Goal: Task Accomplishment & Management: Use online tool/utility

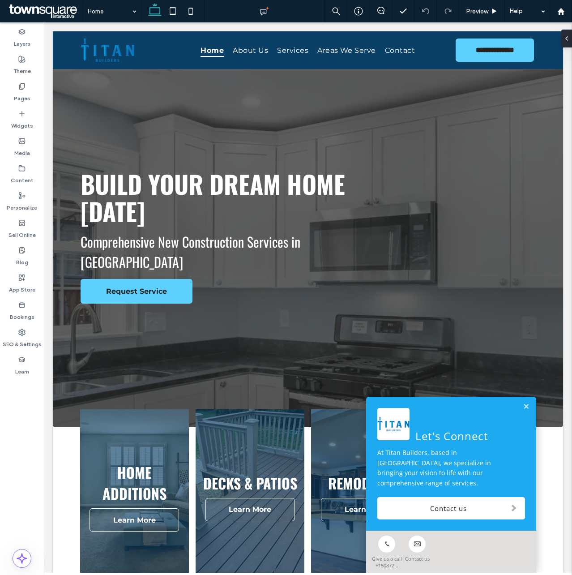
click at [523, 411] on link at bounding box center [526, 407] width 7 height 8
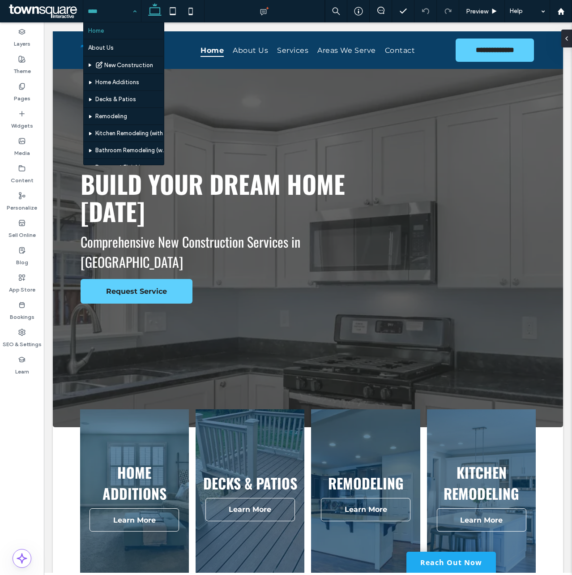
scroll to position [130, 0]
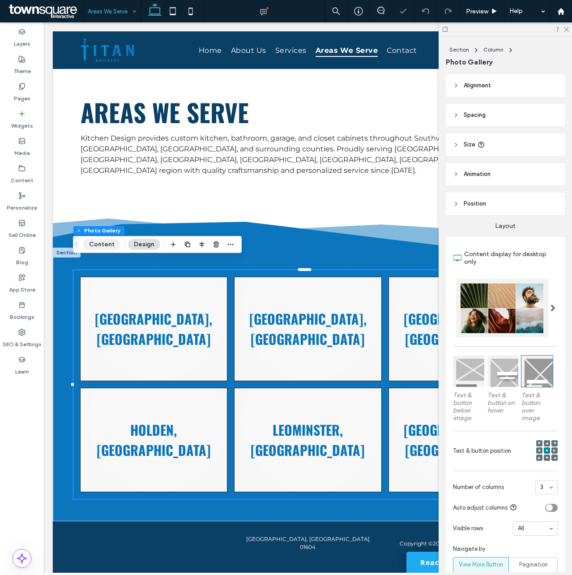
click at [102, 245] on button "Content" at bounding box center [101, 244] width 37 height 11
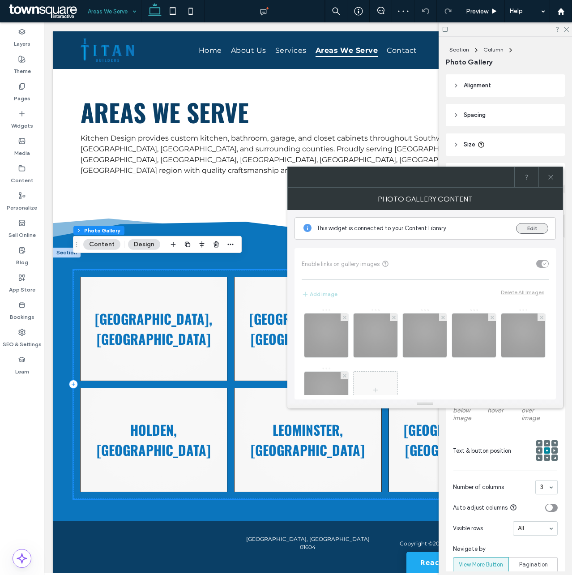
click at [528, 230] on button "Edit" at bounding box center [532, 228] width 32 height 11
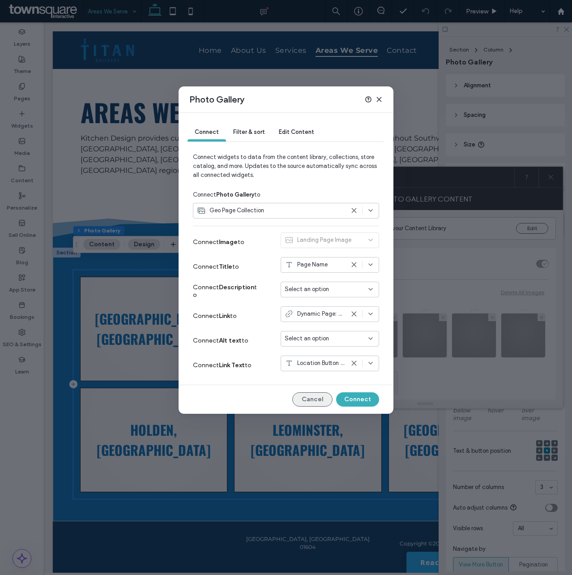
click at [318, 394] on button "Cancel" at bounding box center [312, 399] width 40 height 14
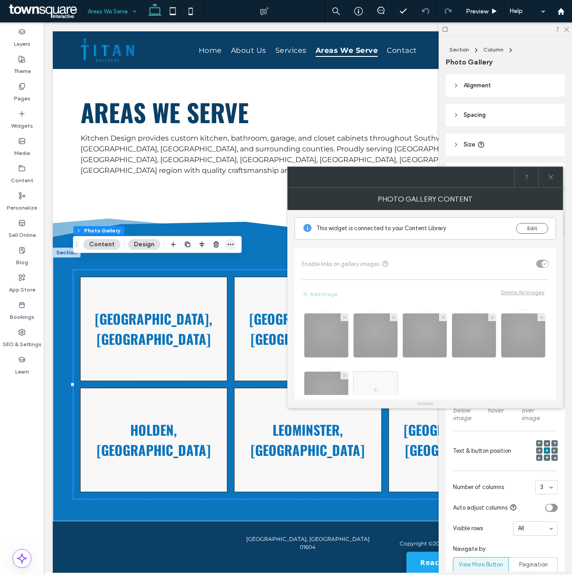
click at [227, 243] on icon "button" at bounding box center [230, 244] width 7 height 7
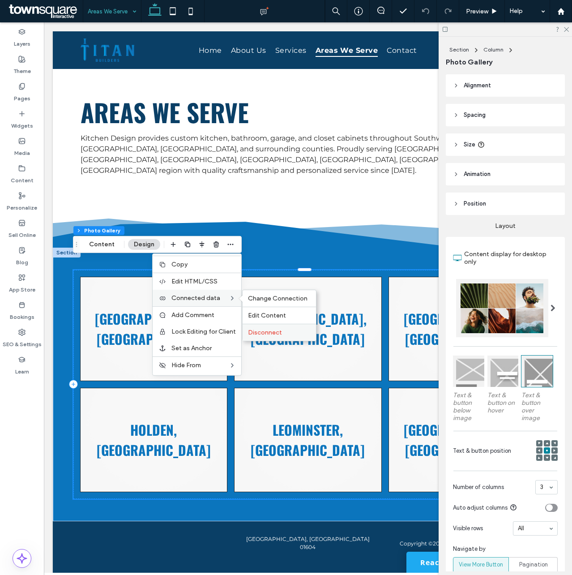
click at [259, 326] on div "Disconnect" at bounding box center [279, 332] width 73 height 17
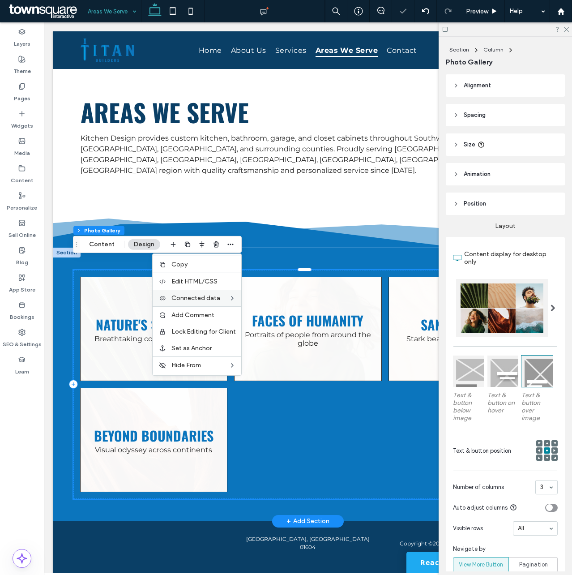
click at [119, 294] on link at bounding box center [154, 329] width 148 height 104
click at [92, 244] on button "Content" at bounding box center [101, 244] width 37 height 11
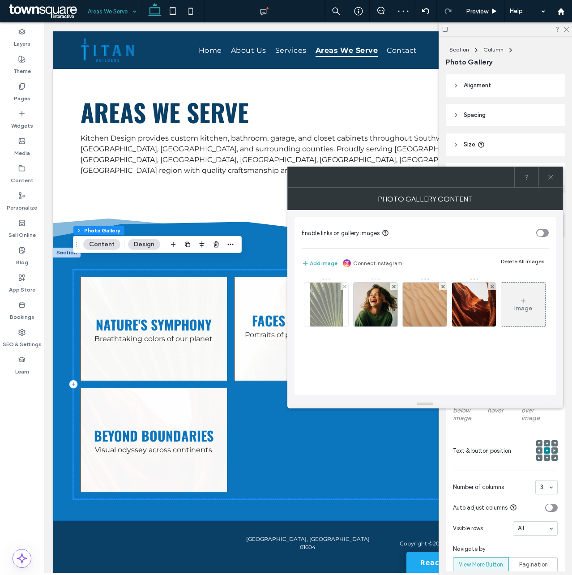
click at [328, 307] on img at bounding box center [327, 305] width 34 height 44
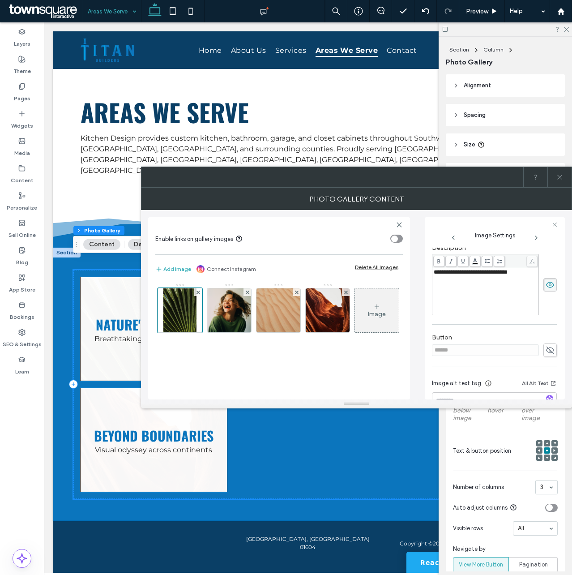
scroll to position [232, 0]
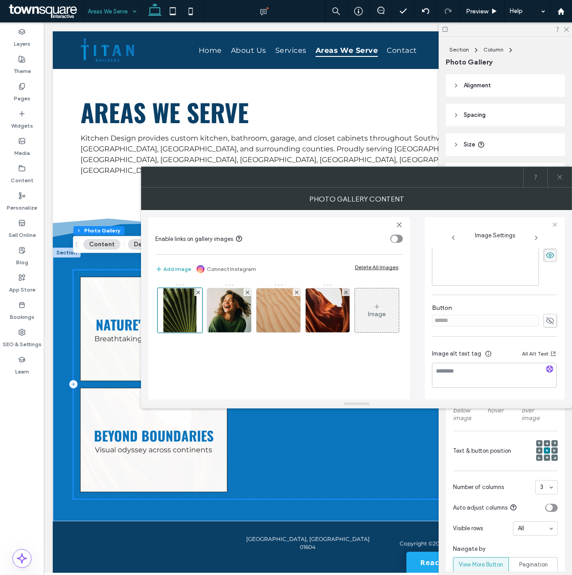
click at [549, 322] on icon at bounding box center [550, 321] width 9 height 10
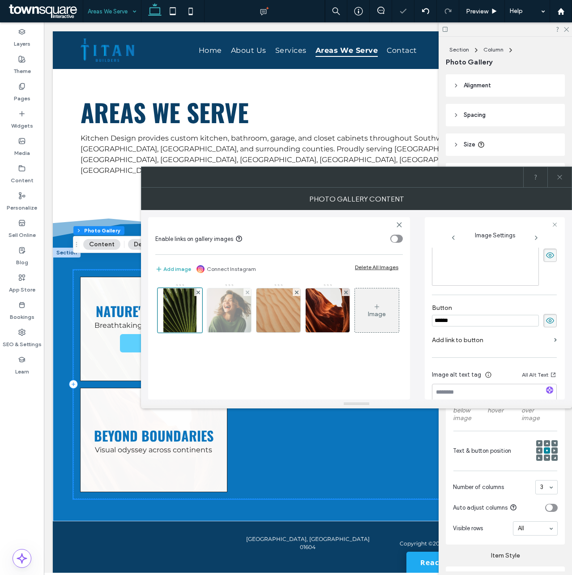
click at [228, 313] on img at bounding box center [229, 310] width 44 height 44
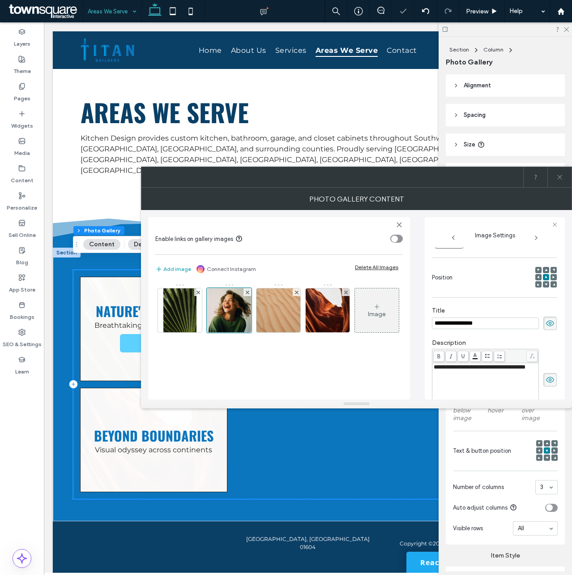
scroll to position [239, 0]
drag, startPoint x: 544, startPoint y: 321, endPoint x: 540, endPoint y: 309, distance: 12.6
click at [546, 320] on icon at bounding box center [550, 321] width 9 height 10
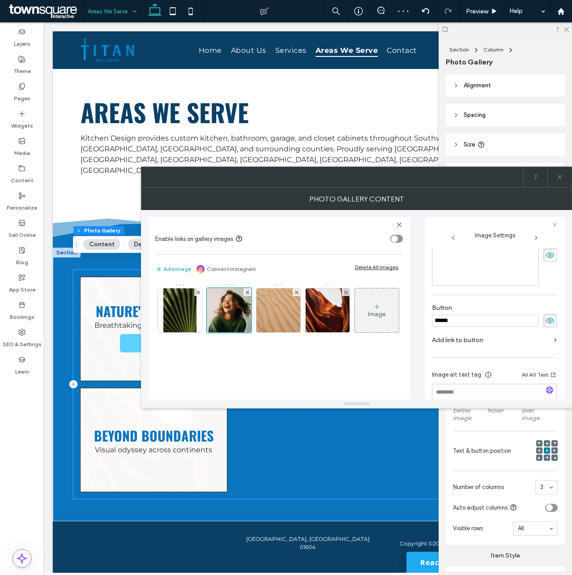
click at [557, 180] on icon at bounding box center [560, 177] width 7 height 7
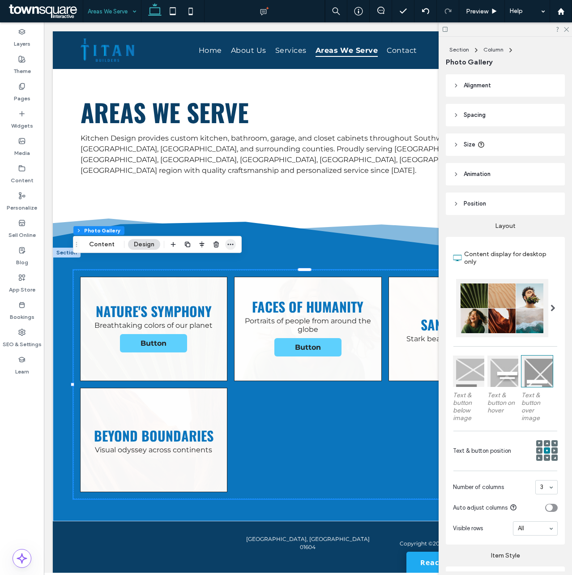
click at [229, 245] on icon "button" at bounding box center [230, 244] width 7 height 7
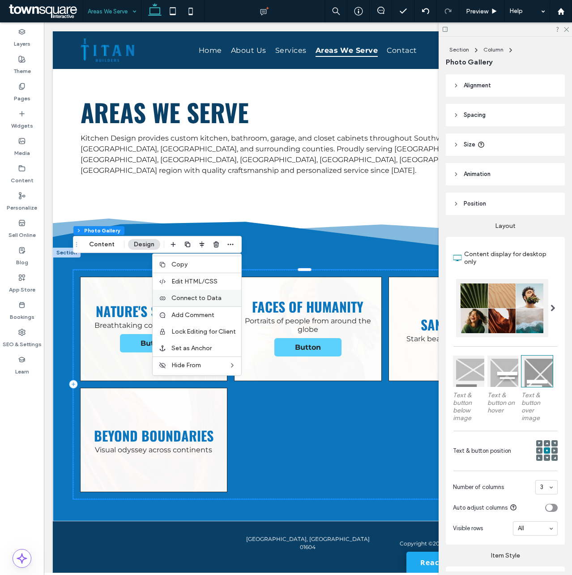
click at [212, 300] on span "Connect to Data" at bounding box center [196, 298] width 50 height 8
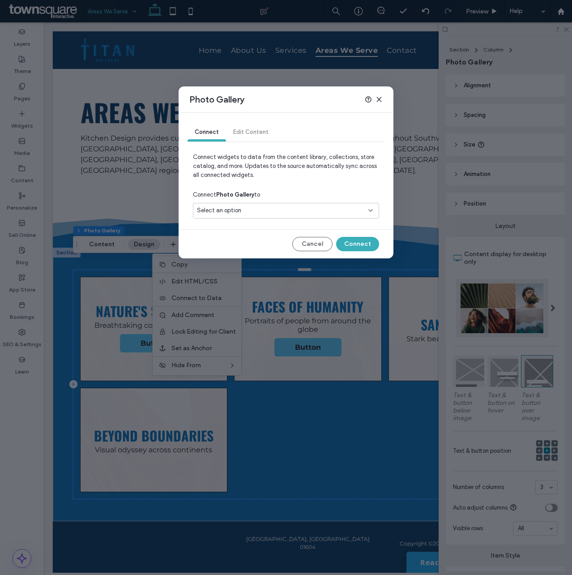
click at [286, 216] on div "Select an option" at bounding box center [286, 211] width 186 height 16
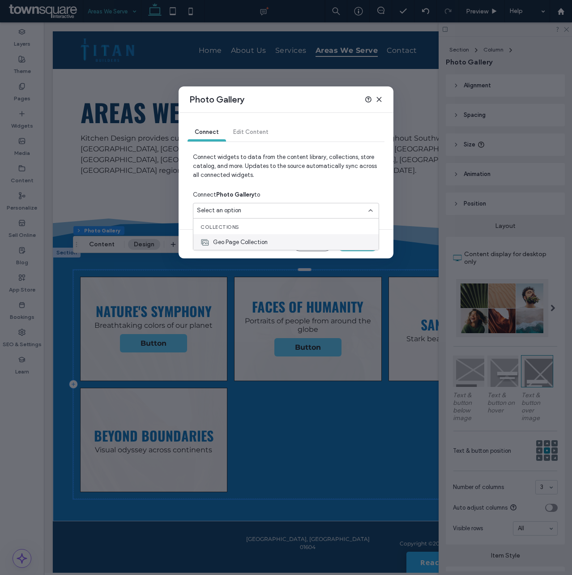
click at [278, 244] on div "Geo Page Collection" at bounding box center [285, 242] width 185 height 16
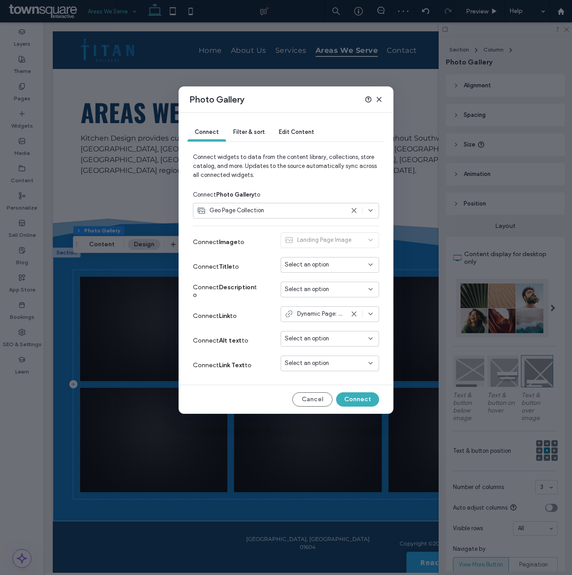
click at [339, 364] on div "Select an option" at bounding box center [325, 363] width 80 height 9
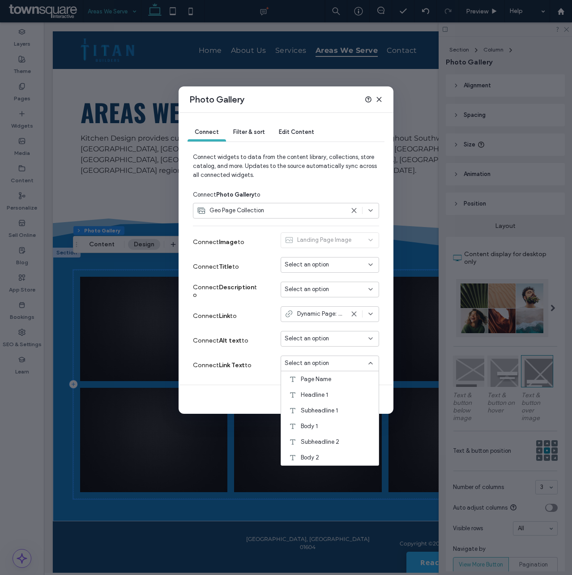
scroll to position [94, 0]
click at [349, 456] on span "Location Button Text" at bounding box center [328, 457] width 55 height 9
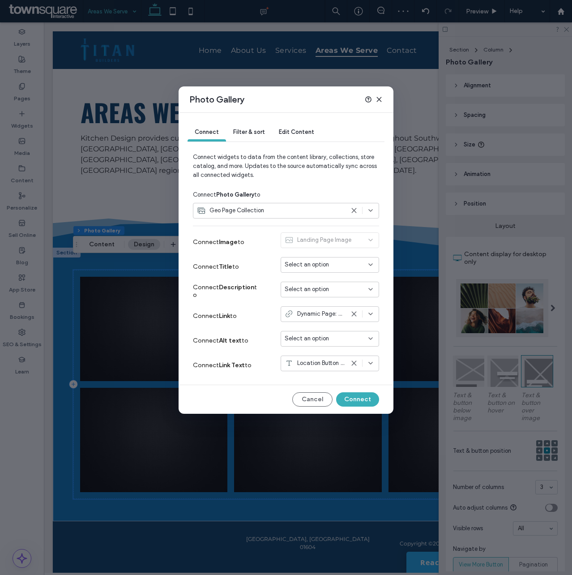
click at [326, 264] on span "Select an option" at bounding box center [307, 264] width 44 height 9
click at [337, 284] on div "Page Name" at bounding box center [330, 281] width 98 height 16
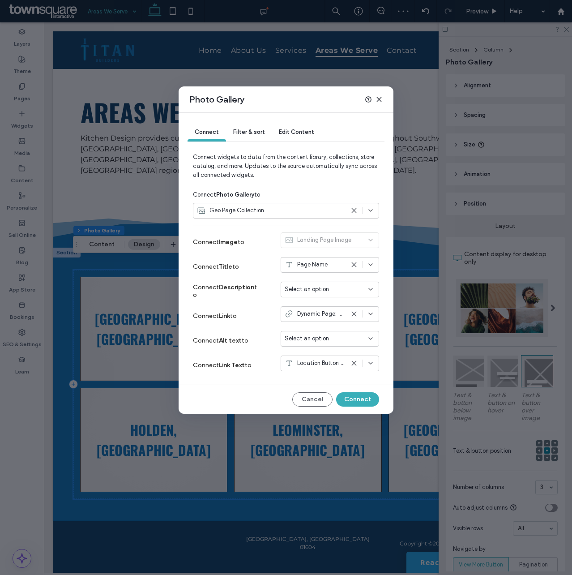
click at [340, 240] on div "Landing Page Image" at bounding box center [330, 241] width 99 height 19
click at [364, 332] on div "Select an option" at bounding box center [330, 339] width 99 height 16
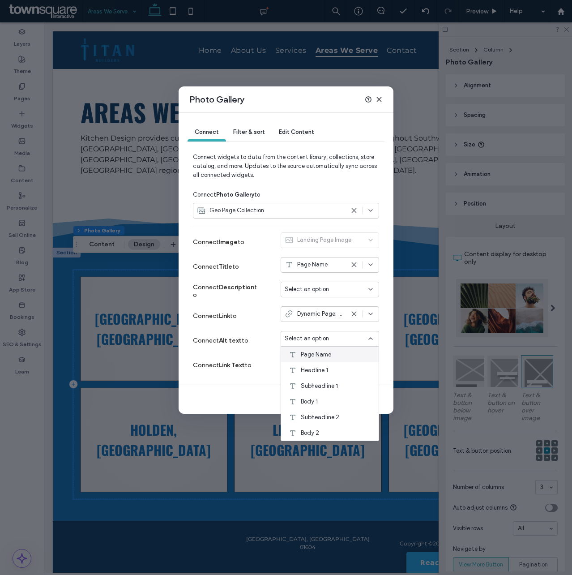
click at [359, 352] on div "Page Name" at bounding box center [330, 355] width 98 height 16
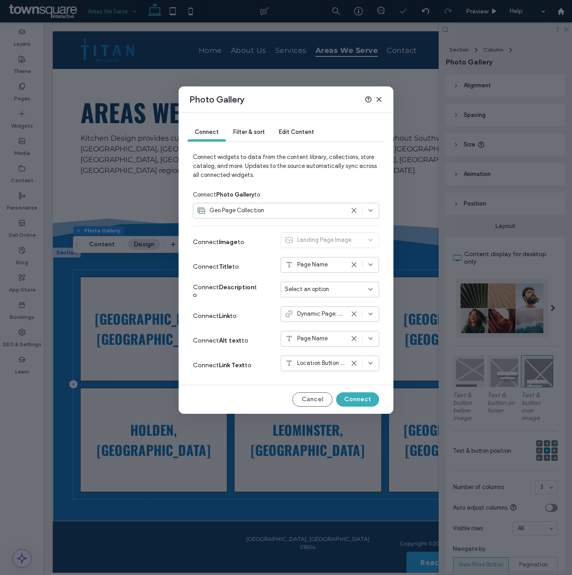
click at [353, 336] on icon at bounding box center [354, 338] width 7 height 7
click at [327, 288] on span "Select an option" at bounding box center [307, 289] width 44 height 9
click at [332, 307] on div "Page Name" at bounding box center [330, 305] width 98 height 16
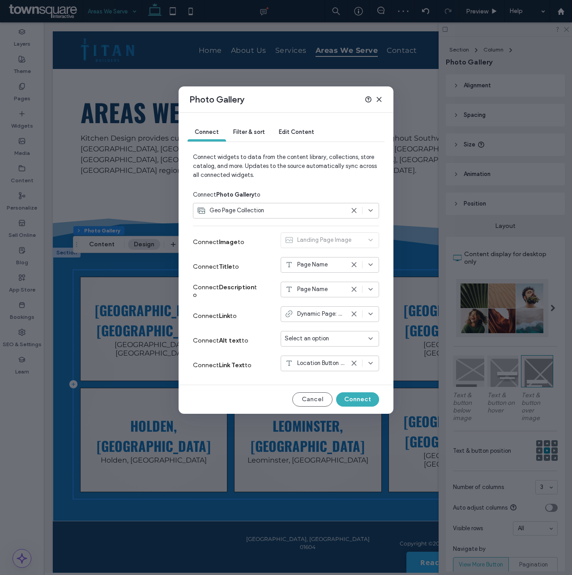
click at [357, 288] on icon at bounding box center [354, 289] width 7 height 7
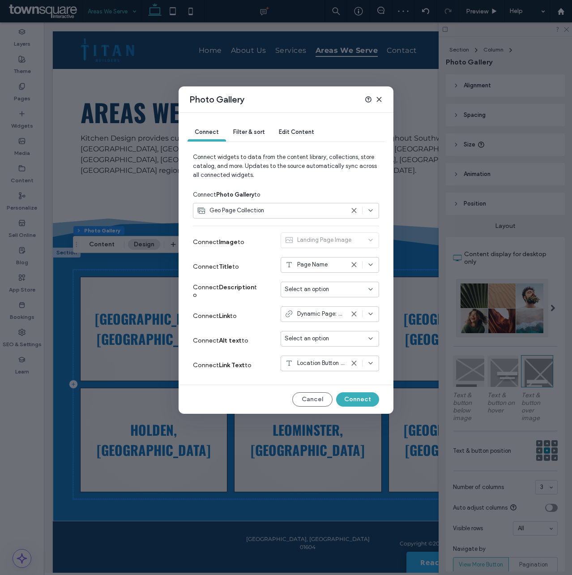
click at [254, 133] on span "Filter & sort" at bounding box center [248, 132] width 31 height 7
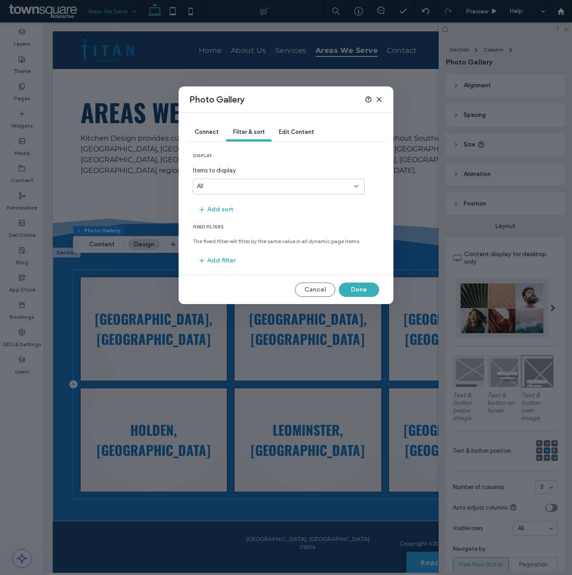
click at [228, 188] on div "All" at bounding box center [273, 186] width 153 height 9
click at [285, 159] on section "display Items to display All" at bounding box center [286, 174] width 186 height 42
click at [290, 129] on span "Edit Content" at bounding box center [296, 132] width 35 height 7
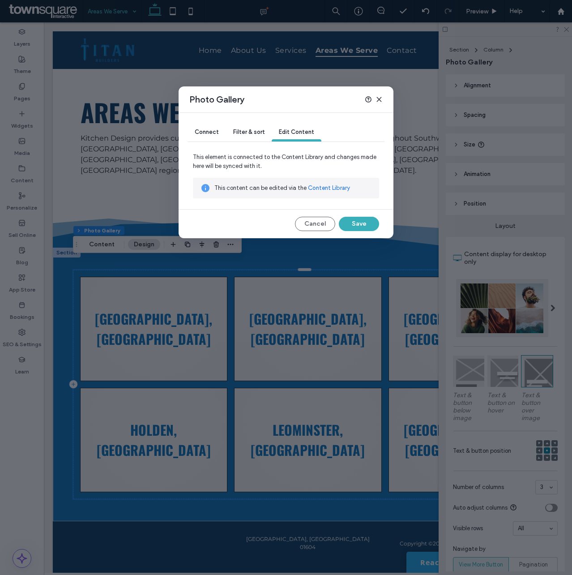
drag, startPoint x: 244, startPoint y: 130, endPoint x: 237, endPoint y: 132, distance: 7.0
click at [243, 130] on span "Filter & sort" at bounding box center [248, 132] width 31 height 7
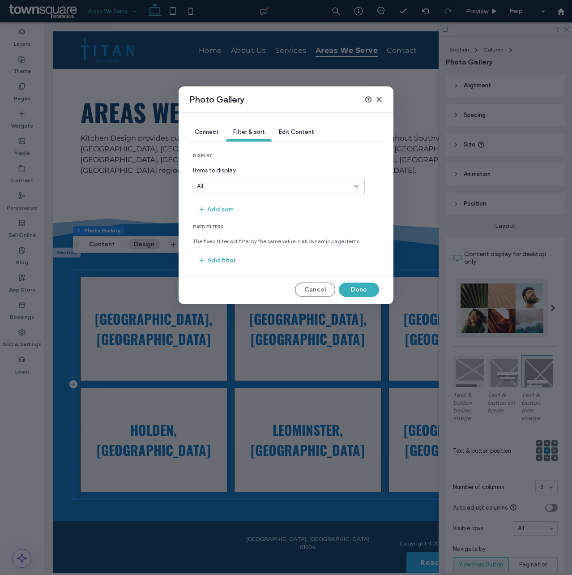
click at [201, 131] on span "Connect" at bounding box center [207, 132] width 24 height 7
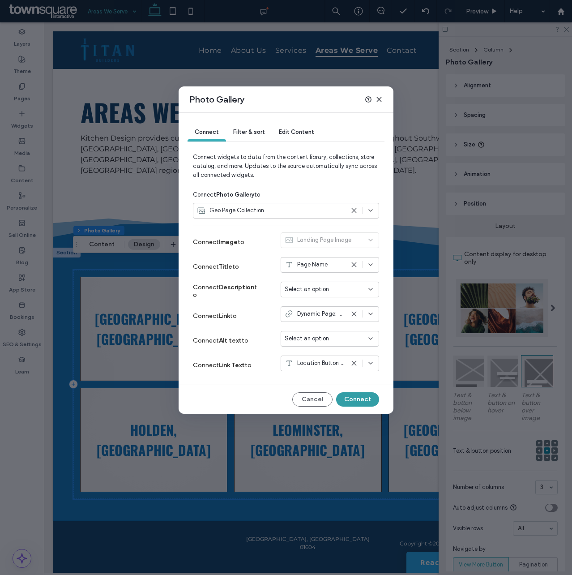
click at [349, 396] on button "Connect" at bounding box center [357, 399] width 43 height 14
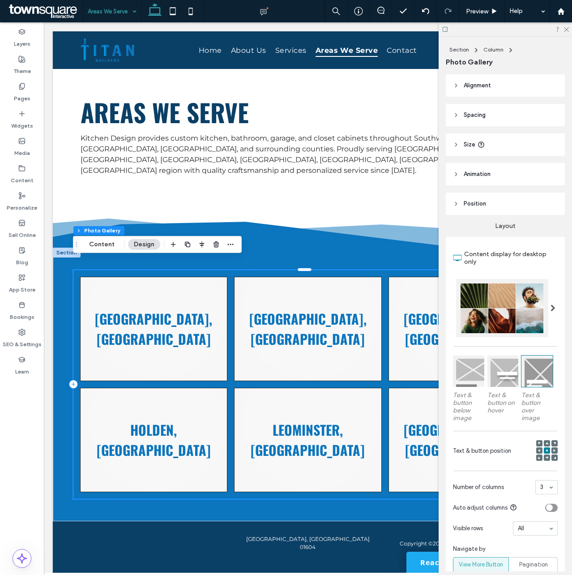
scroll to position [202, 0]
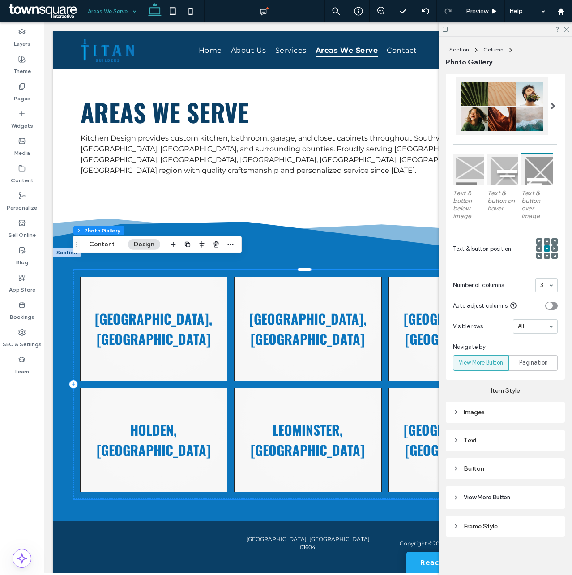
click at [477, 463] on div "Button" at bounding box center [505, 469] width 105 height 12
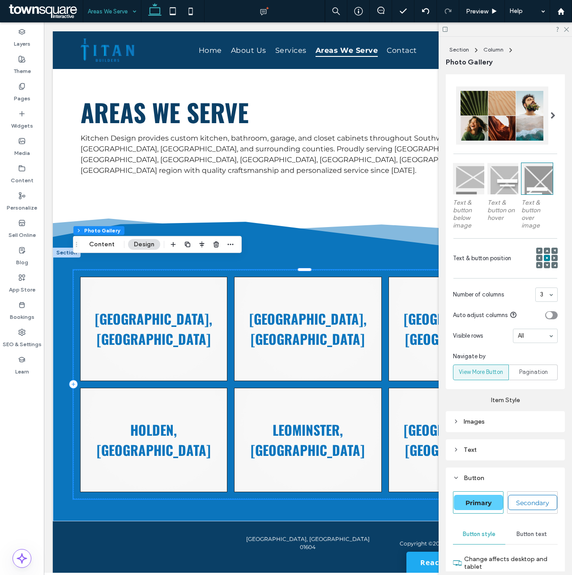
scroll to position [491, 0]
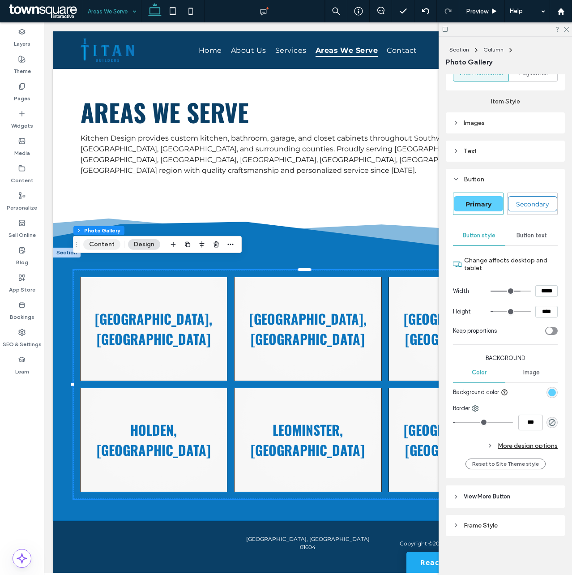
click at [93, 240] on button "Content" at bounding box center [101, 244] width 37 height 11
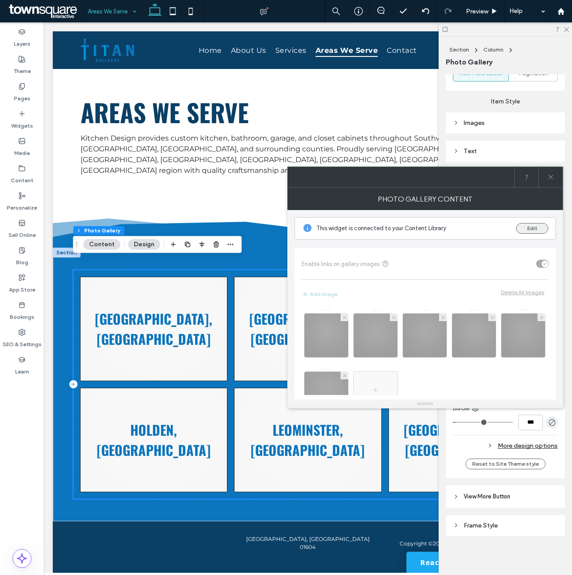
click at [524, 227] on button "Edit" at bounding box center [532, 228] width 32 height 11
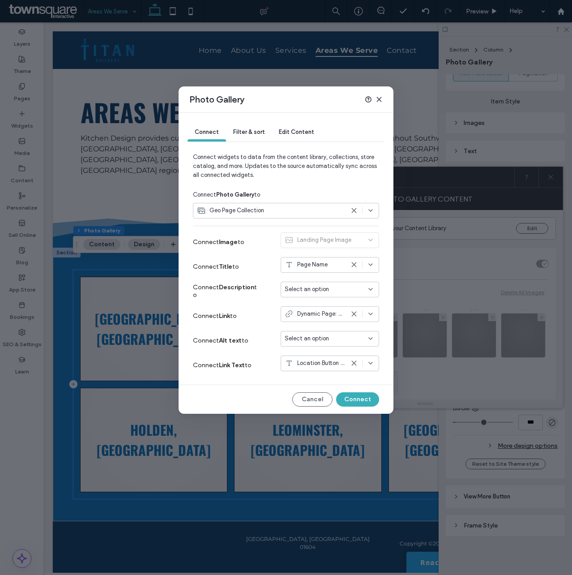
click at [314, 356] on div "Location Button Text" at bounding box center [330, 364] width 99 height 16
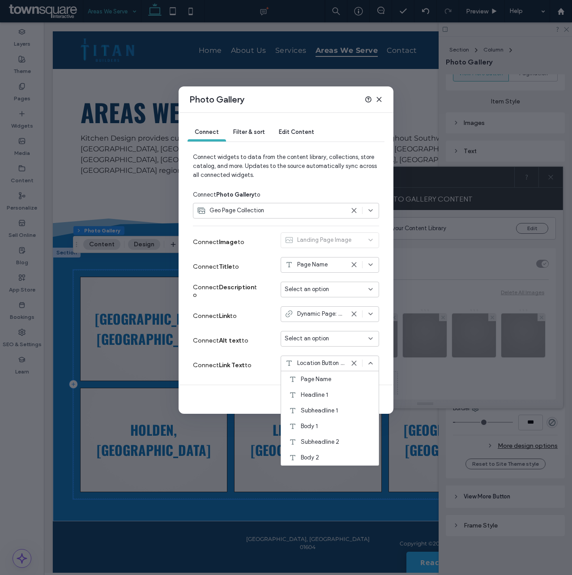
click at [268, 342] on div "Connect Alt text to Select an option" at bounding box center [286, 340] width 186 height 25
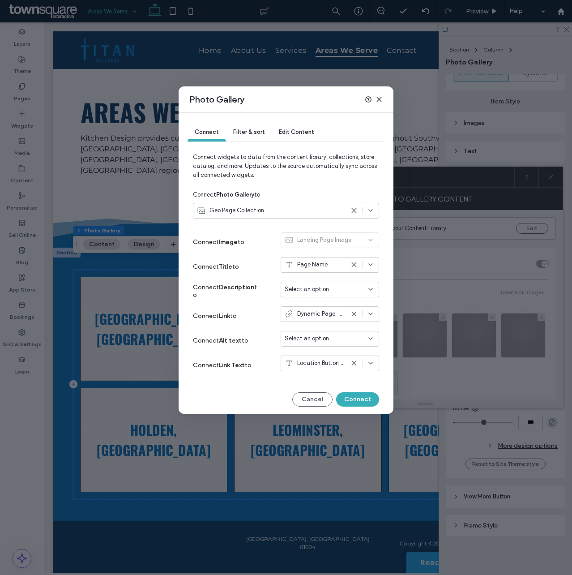
click at [321, 339] on span "Select an option" at bounding box center [307, 338] width 44 height 9
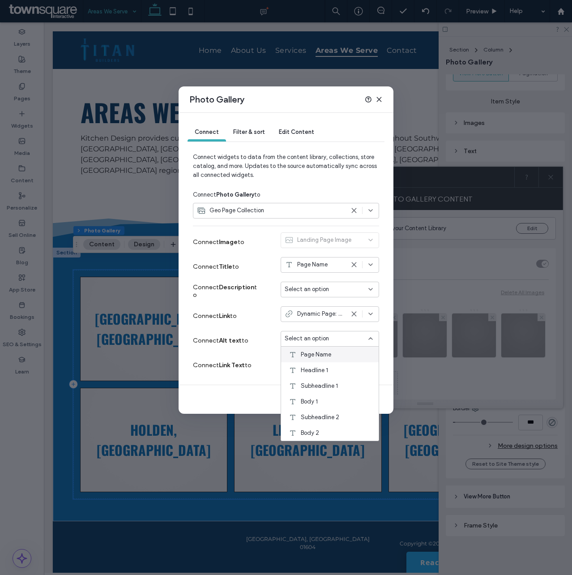
click at [319, 350] on span "Page Name" at bounding box center [316, 354] width 30 height 9
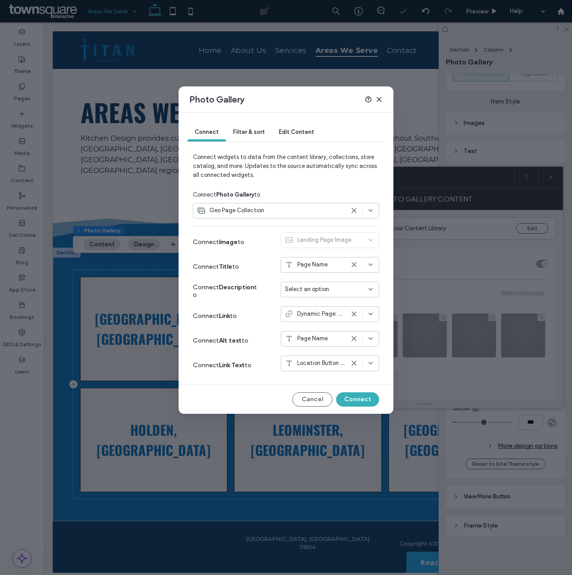
click at [329, 336] on div "Page Name" at bounding box center [315, 338] width 60 height 9
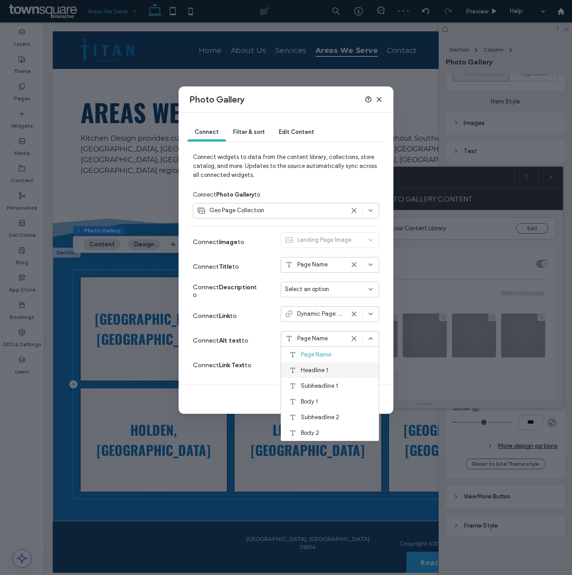
click at [338, 366] on div "Headline 1" at bounding box center [330, 370] width 98 height 16
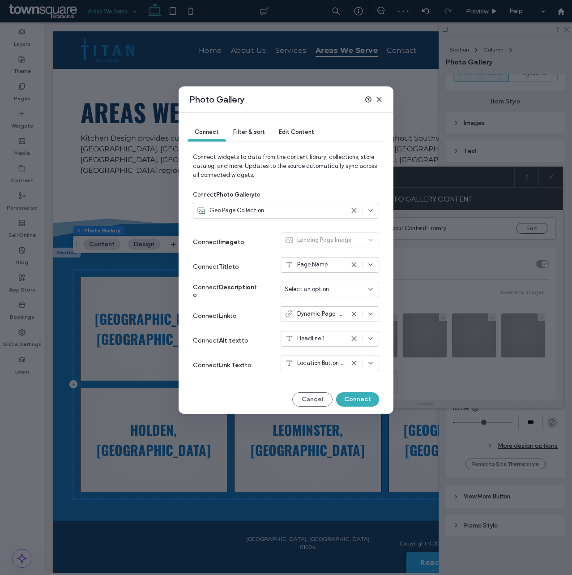
click at [355, 335] on icon at bounding box center [354, 338] width 7 height 7
click at [194, 504] on div "Photo Gallery Connect Filter & sort Edit Content Connect widgets to data from t…" at bounding box center [286, 287] width 572 height 575
click at [249, 135] on span "Filter & sort" at bounding box center [248, 132] width 31 height 7
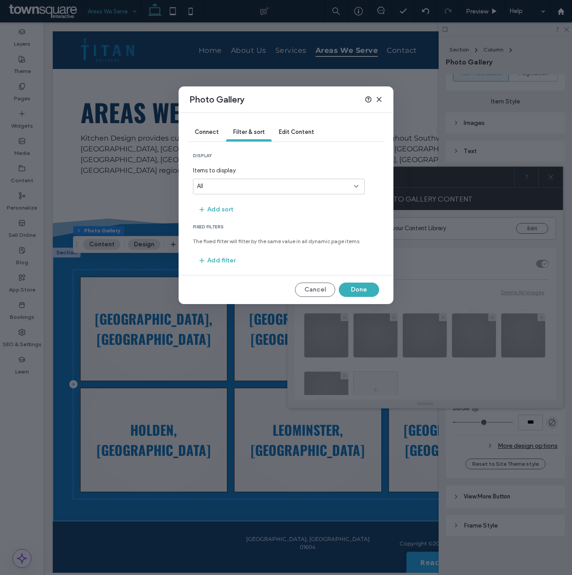
click at [311, 129] on span "Edit Content" at bounding box center [296, 132] width 35 height 7
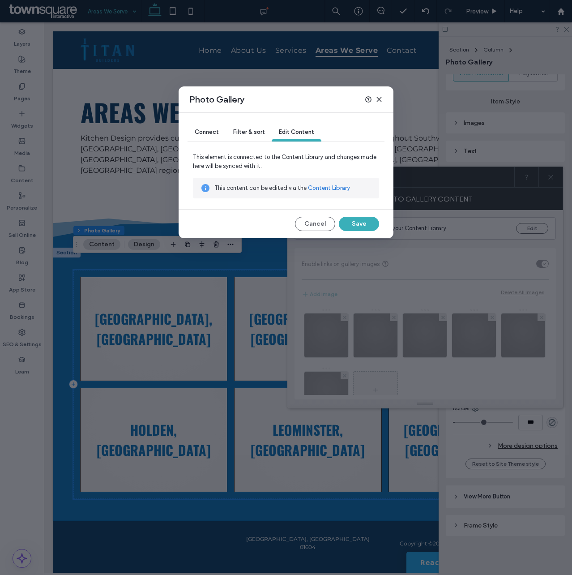
click at [322, 186] on link "Content Library" at bounding box center [329, 188] width 42 height 9
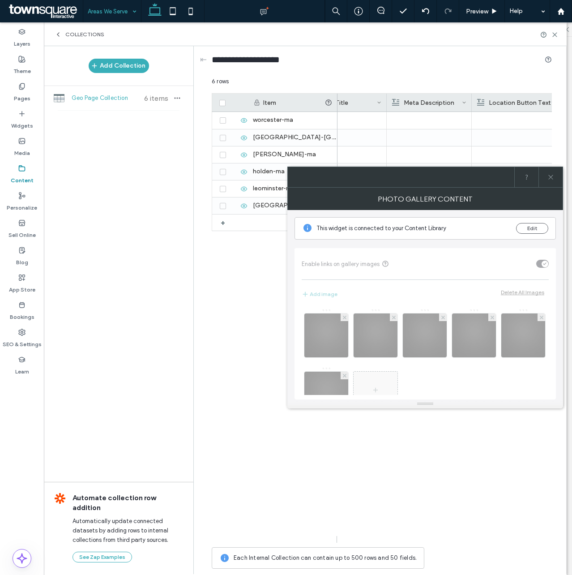
scroll to position [0, 0]
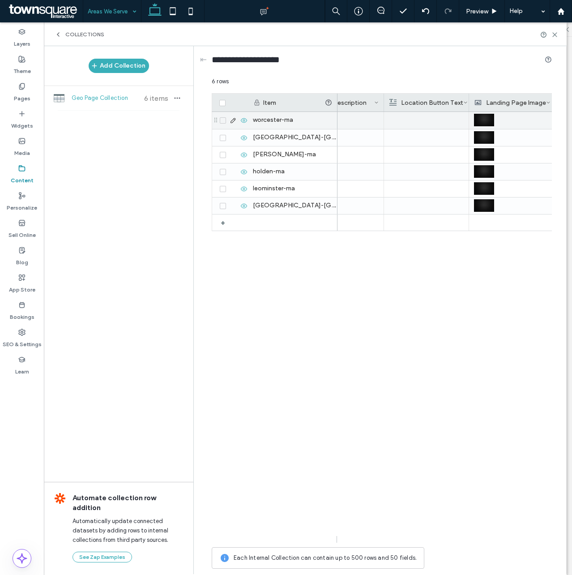
click at [438, 119] on div at bounding box center [426, 120] width 75 height 17
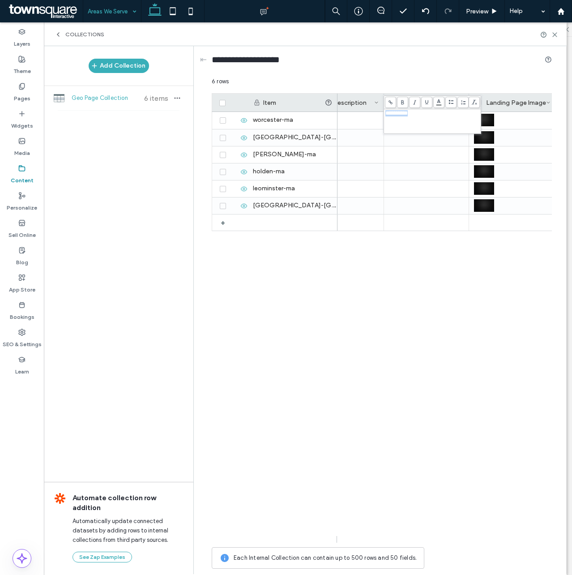
copy span "**********"
click at [433, 146] on div at bounding box center [426, 137] width 75 height 17
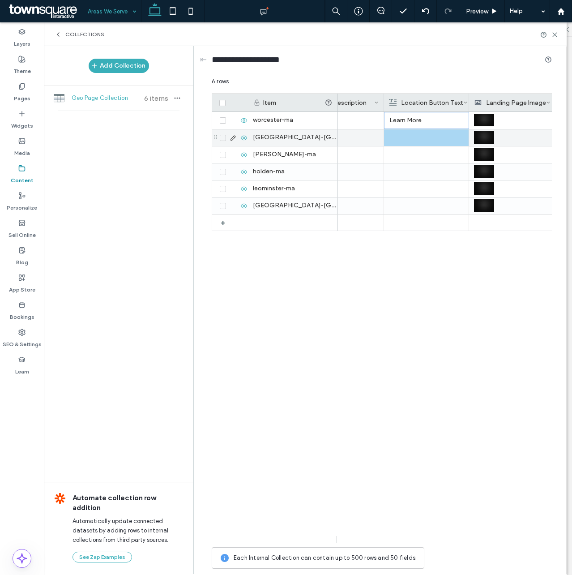
click at [425, 137] on div at bounding box center [426, 137] width 75 height 17
click at [424, 134] on div "Rich Text Editor" at bounding box center [433, 131] width 94 height 6
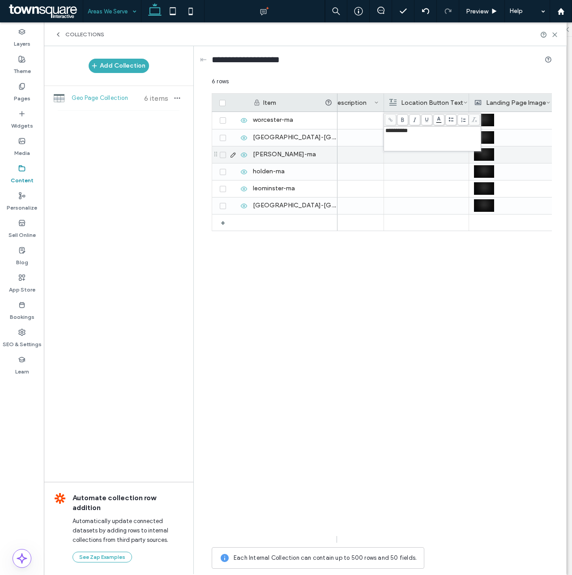
click at [424, 154] on div at bounding box center [426, 154] width 75 height 17
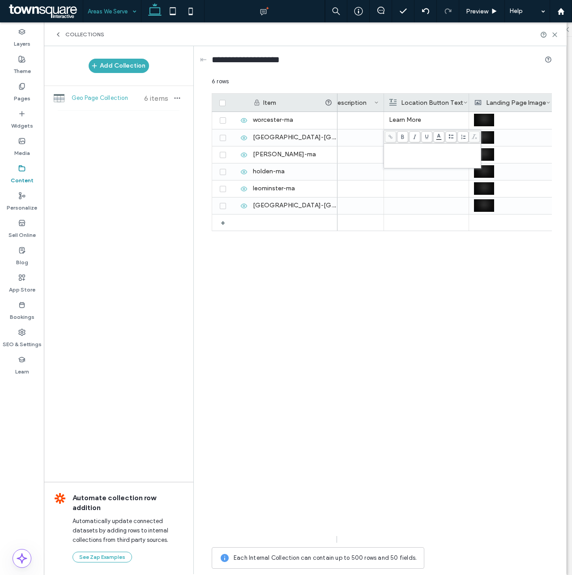
click at [420, 155] on div "Rich Text Editor" at bounding box center [433, 156] width 94 height 22
click at [419, 178] on div at bounding box center [426, 171] width 75 height 17
click at [420, 169] on div "Rich Text Editor" at bounding box center [433, 173] width 94 height 22
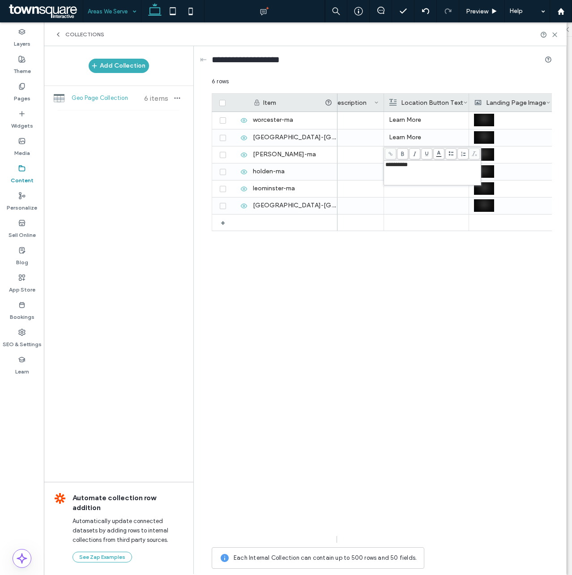
click at [413, 195] on div at bounding box center [426, 188] width 75 height 17
click at [412, 195] on div at bounding box center [426, 188] width 75 height 17
click at [418, 189] on div "Rich Text Editor" at bounding box center [433, 190] width 94 height 22
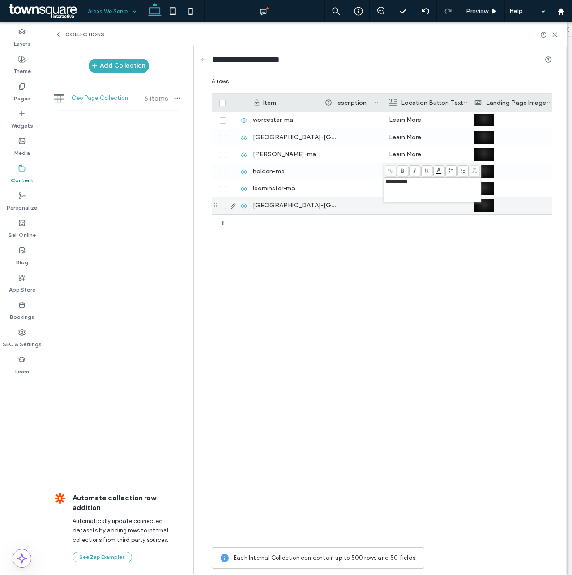
click at [416, 206] on div at bounding box center [426, 205] width 75 height 17
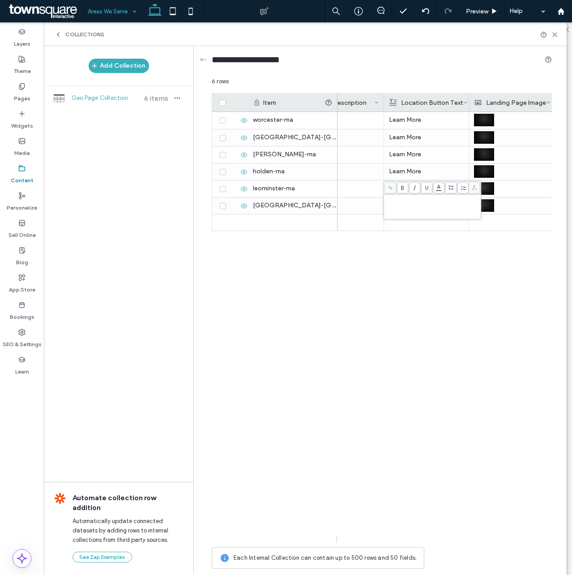
click at [420, 203] on div "Rich Text Editor" at bounding box center [433, 207] width 94 height 22
click at [447, 308] on div "Learn More Learn More Learn More Learn More Learn More Learn More" at bounding box center [445, 327] width 214 height 431
click at [553, 35] on icon at bounding box center [555, 34] width 7 height 7
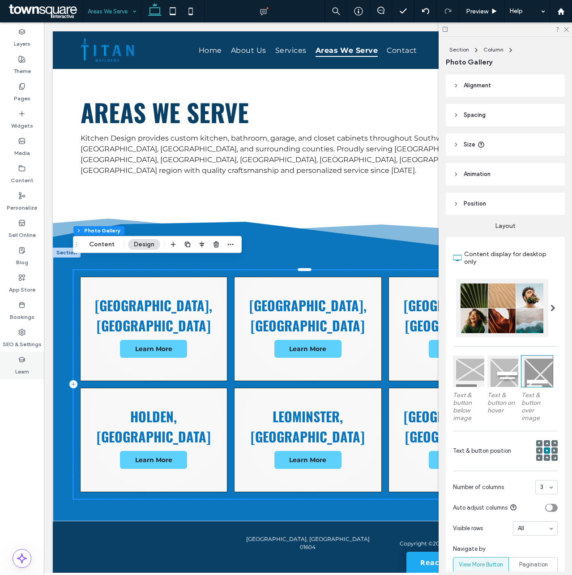
click at [26, 362] on div "Learn" at bounding box center [22, 365] width 44 height 27
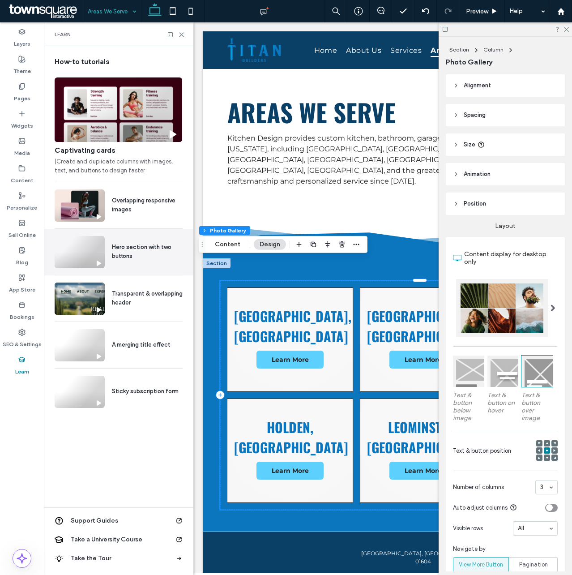
click at [24, 335] on icon at bounding box center [21, 332] width 7 height 7
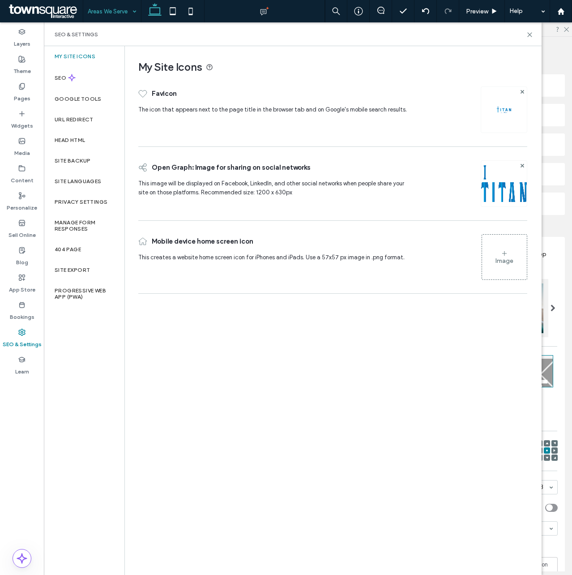
click at [87, 159] on label "Site Backup" at bounding box center [73, 161] width 36 height 6
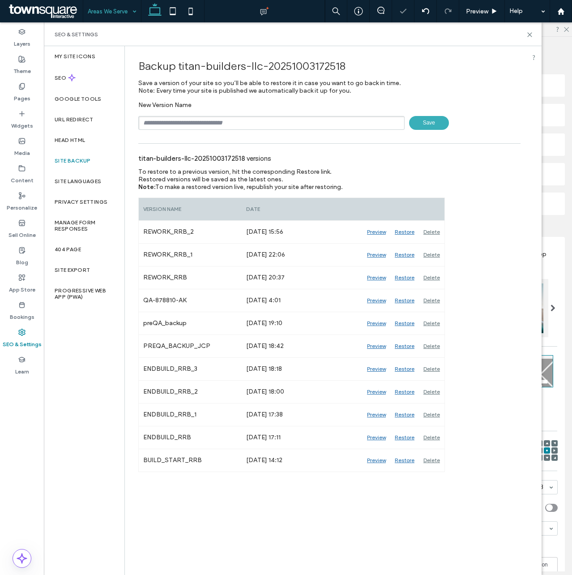
click at [250, 127] on input "text" at bounding box center [271, 123] width 266 height 14
type input "**********"
click at [530, 34] on icon at bounding box center [530, 34] width 7 height 7
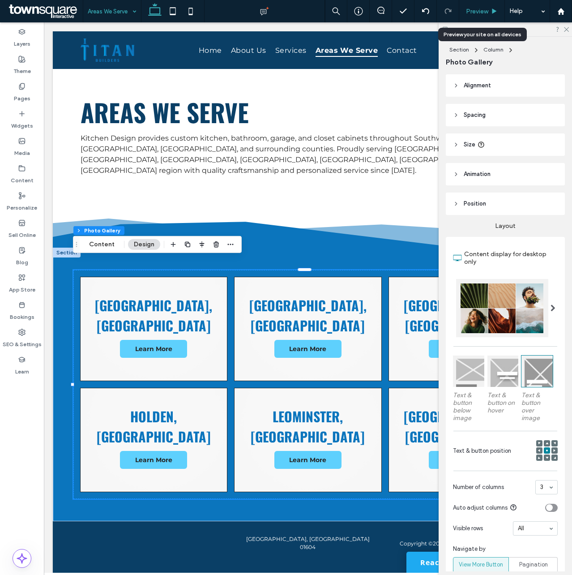
click at [481, 10] on span "Preview" at bounding box center [477, 12] width 22 height 8
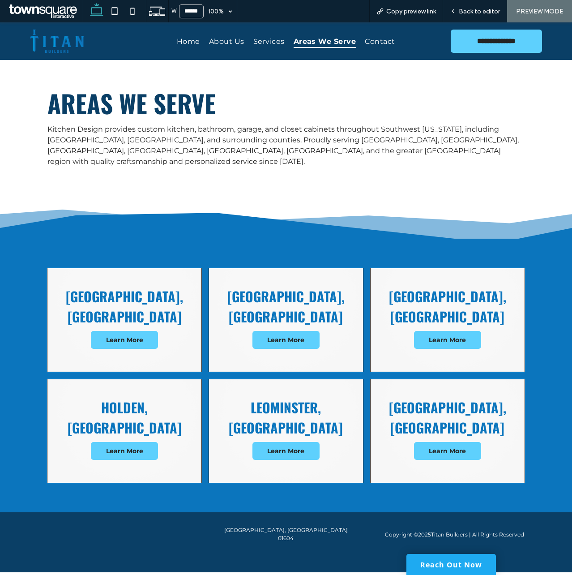
click at [342, 239] on div "Worcester, MA Learn More Westborough, MA Learn More Hudson, MA Learn More Holde…" at bounding box center [285, 376] width 537 height 274
click at [418, 15] on span "Copy preview link" at bounding box center [411, 12] width 50 height 8
